Goal: Information Seeking & Learning: Learn about a topic

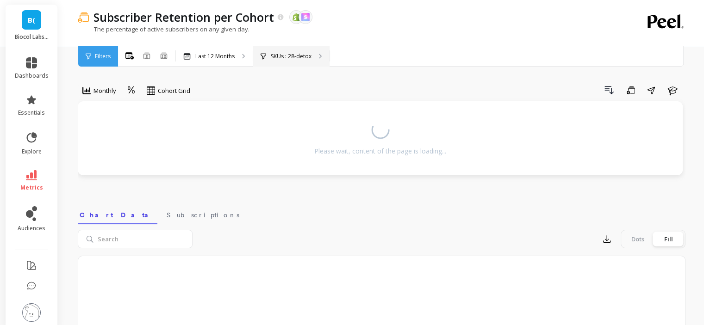
click at [298, 61] on div "SKUs : 28-detox" at bounding box center [291, 56] width 76 height 20
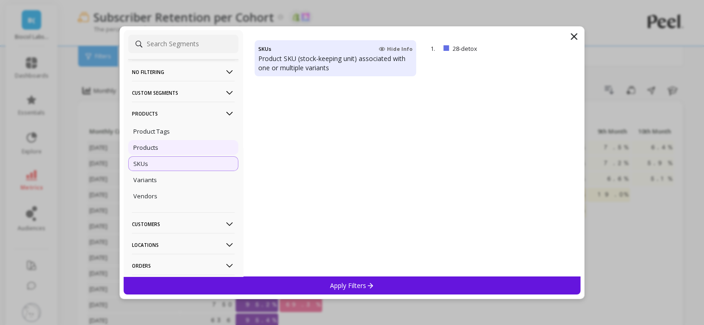
click at [154, 140] on div "Products" at bounding box center [183, 147] width 110 height 15
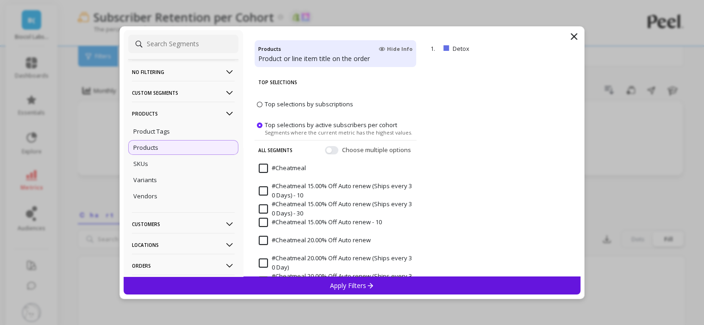
click at [346, 288] on p "Apply Filters" at bounding box center [352, 285] width 44 height 9
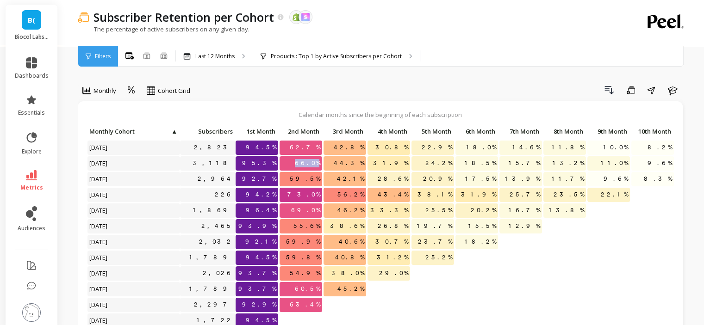
drag, startPoint x: 321, startPoint y: 158, endPoint x: 300, endPoint y: 166, distance: 23.3
click at [300, 166] on p "66.0%" at bounding box center [300, 163] width 43 height 14
click at [393, 297] on div at bounding box center [389, 290] width 44 height 16
click at [363, 66] on div "Products : Top 1 by Active Subscribers per Cohort Products : Detox" at bounding box center [336, 56] width 167 height 20
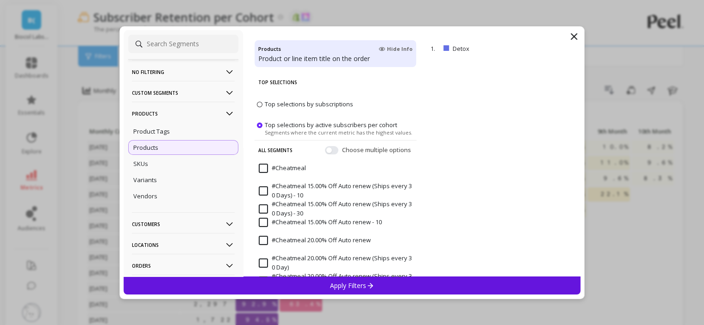
click at [162, 110] on p "Products" at bounding box center [183, 114] width 103 height 24
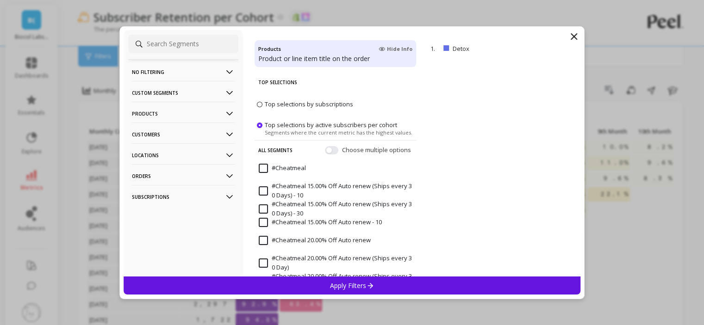
click at [158, 114] on p "Products" at bounding box center [183, 114] width 103 height 24
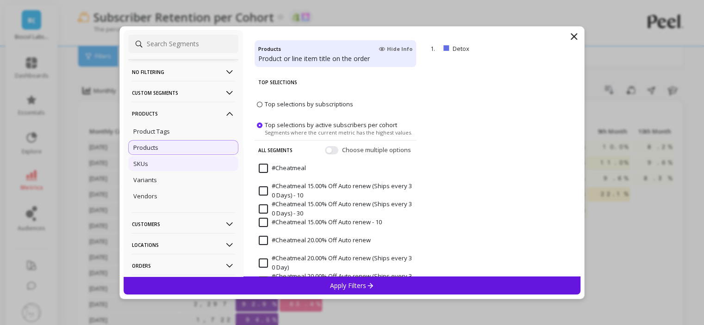
click at [163, 159] on div "SKUs" at bounding box center [183, 163] width 110 height 15
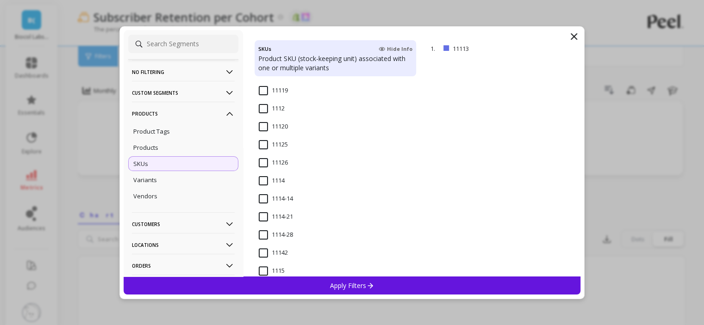
scroll to position [278, 0]
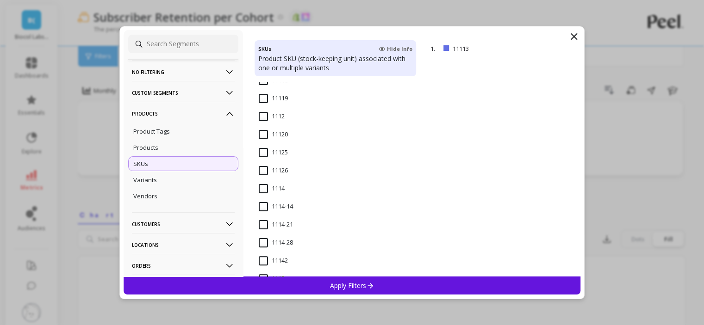
click at [265, 122] on span "1112" at bounding box center [272, 121] width 26 height 19
click at [353, 284] on p "Apply Filters" at bounding box center [352, 285] width 44 height 9
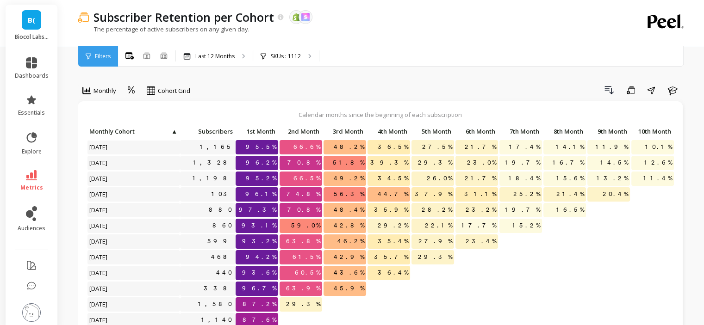
scroll to position [7, 0]
